Goal: Check status: Check status

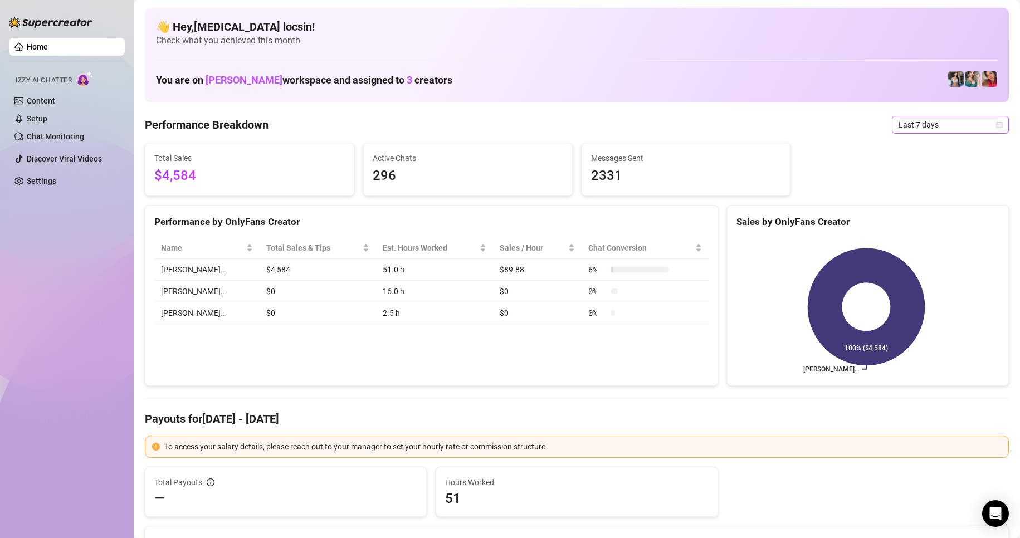
click at [914, 121] on span "Last 7 days" at bounding box center [951, 124] width 104 height 17
click at [923, 223] on div "Custom date" at bounding box center [940, 218] width 99 height 12
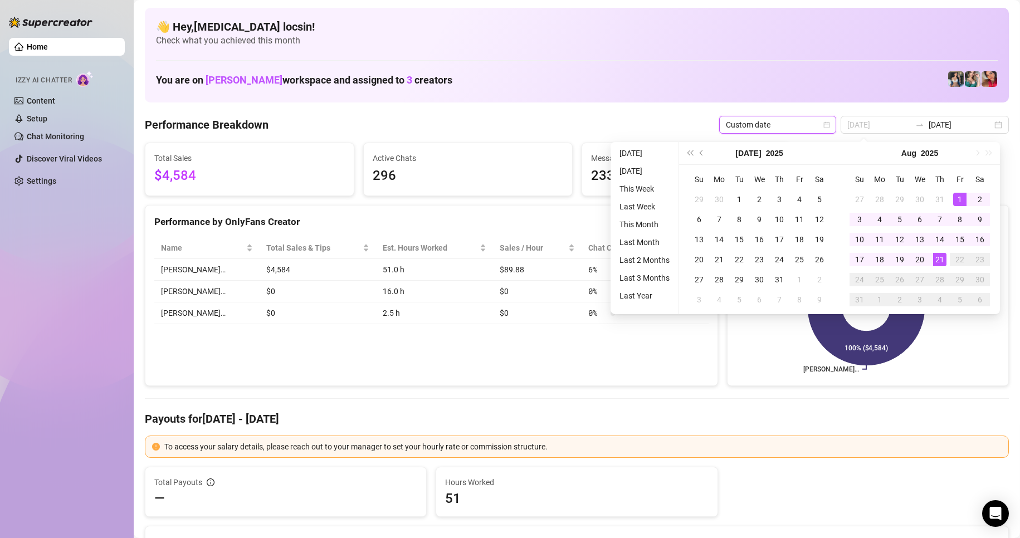
type input "[DATE]"
click at [958, 203] on div "1" at bounding box center [959, 199] width 13 height 13
type input "[DATE]"
click at [945, 255] on div "21" at bounding box center [939, 259] width 13 height 13
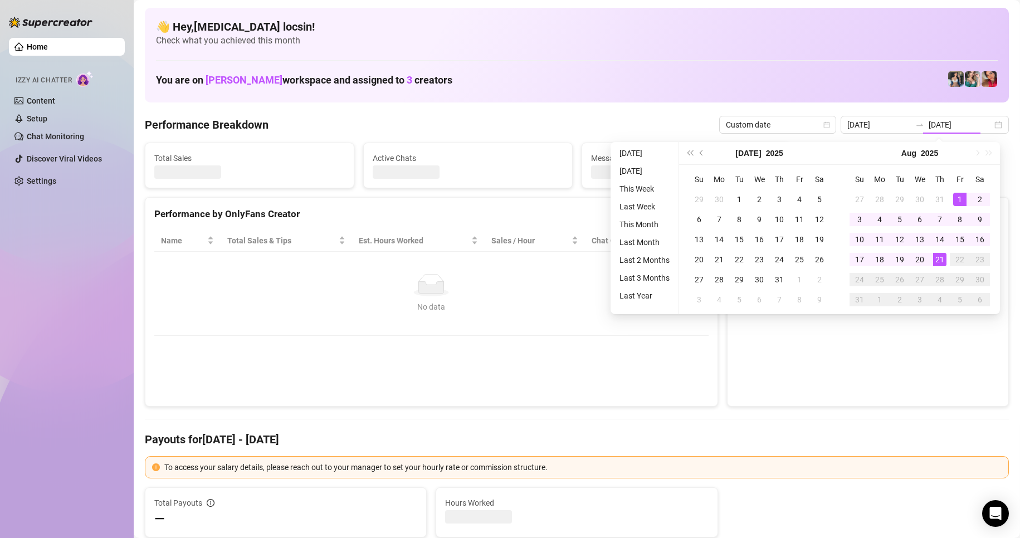
type input "[DATE]"
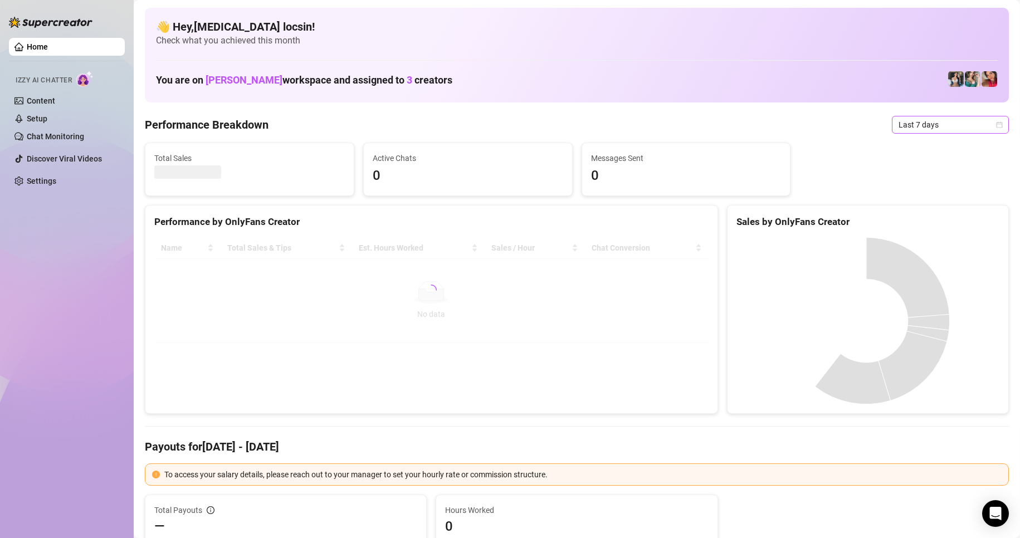
click at [914, 121] on span "Last 7 days" at bounding box center [951, 124] width 104 height 17
click at [906, 212] on div "Custom date" at bounding box center [941, 218] width 113 height 18
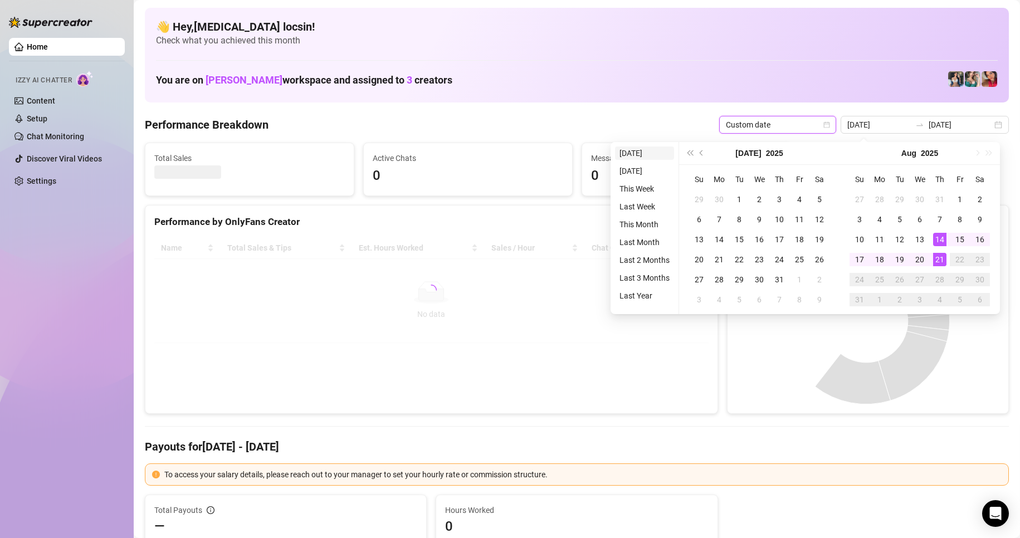
type input "[DATE]"
click at [640, 155] on li "[DATE]" at bounding box center [644, 153] width 59 height 13
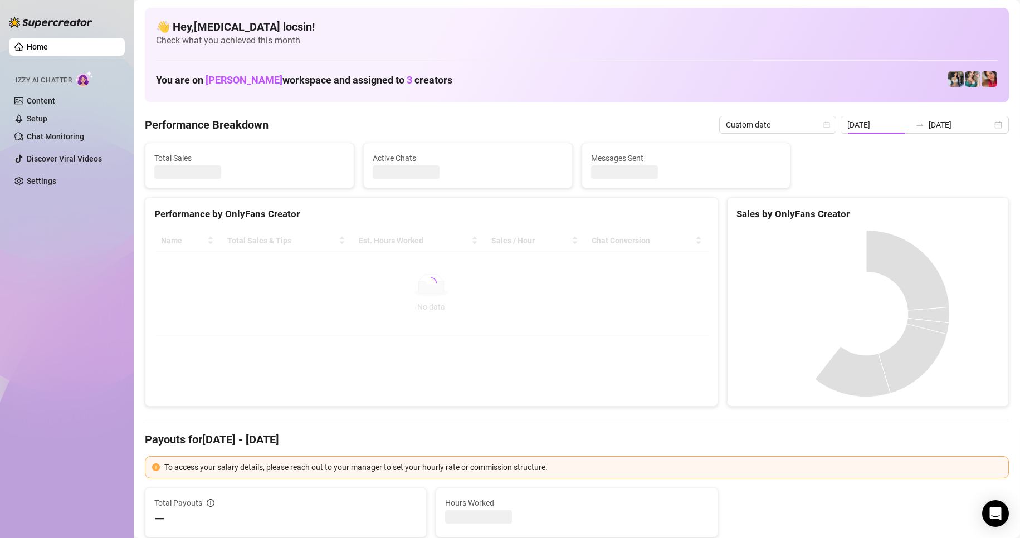
type input "[DATE]"
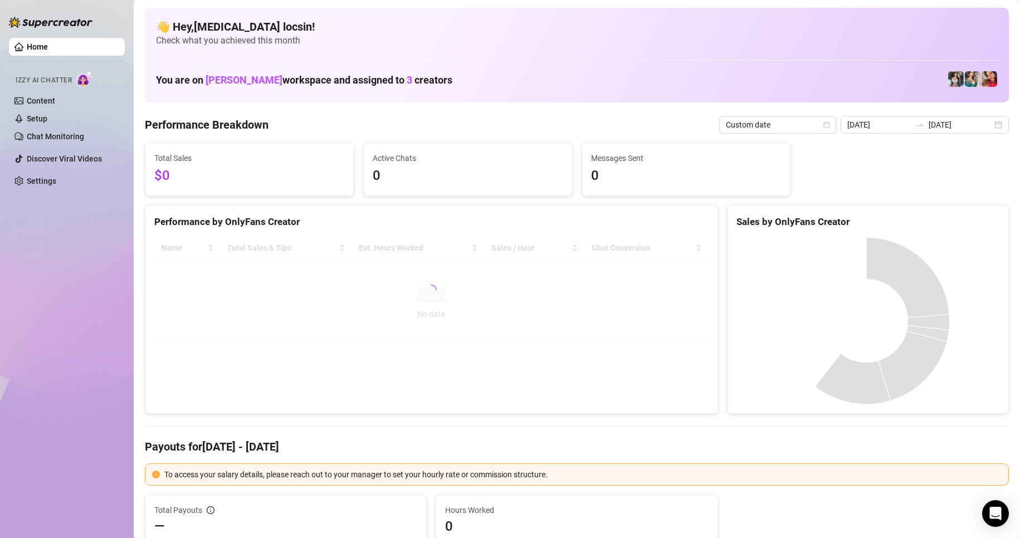
click at [631, 160] on span "Messages Sent" at bounding box center [686, 158] width 191 height 12
